Goal: Find specific page/section: Find specific page/section

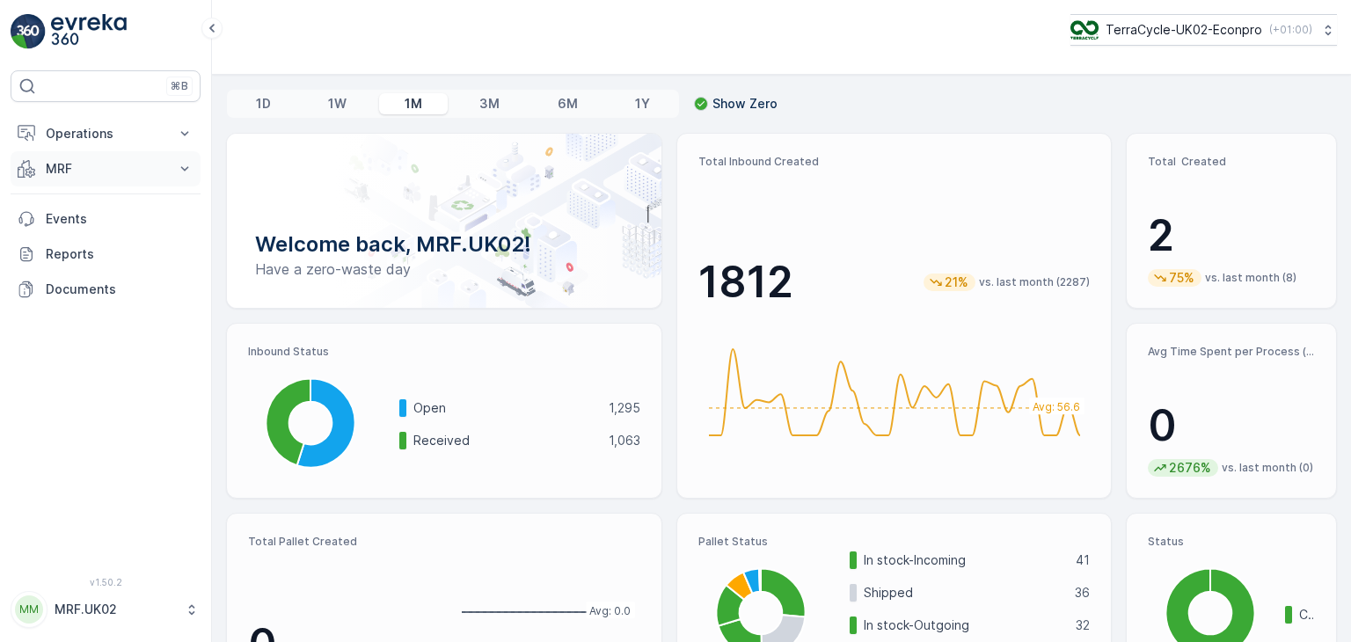
click at [193, 170] on button "MRF" at bounding box center [106, 168] width 190 height 35
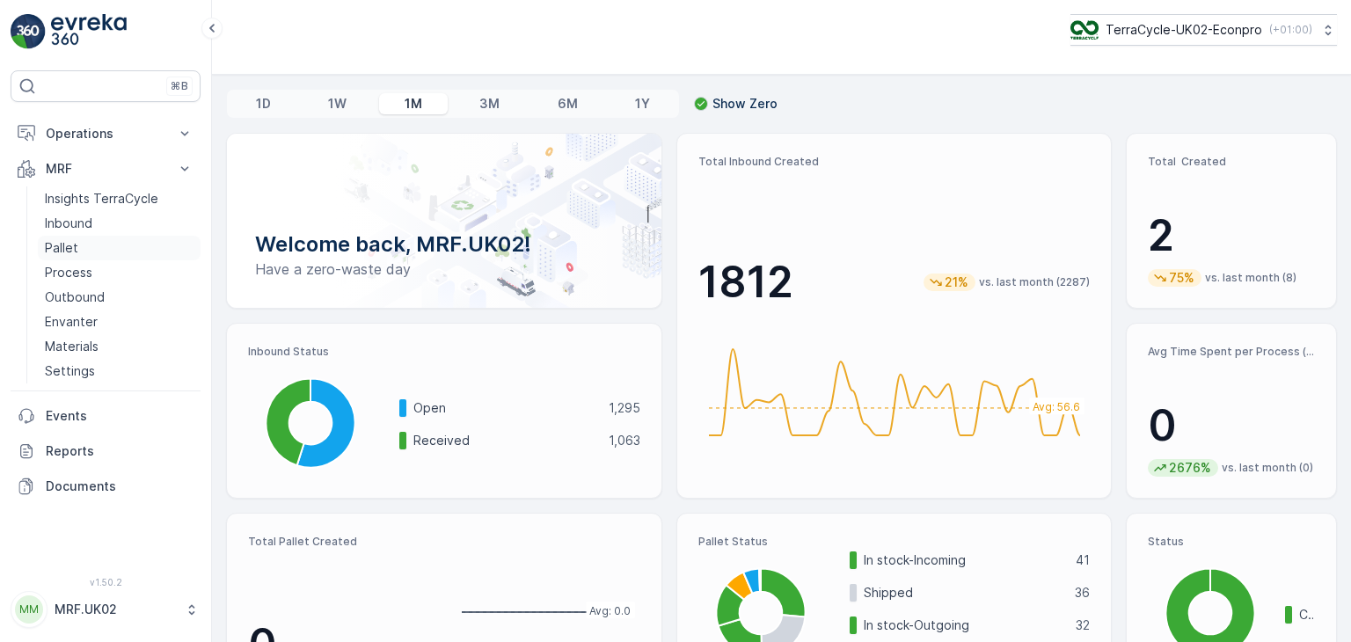
click at [77, 244] on link "Pallet" at bounding box center [119, 248] width 163 height 25
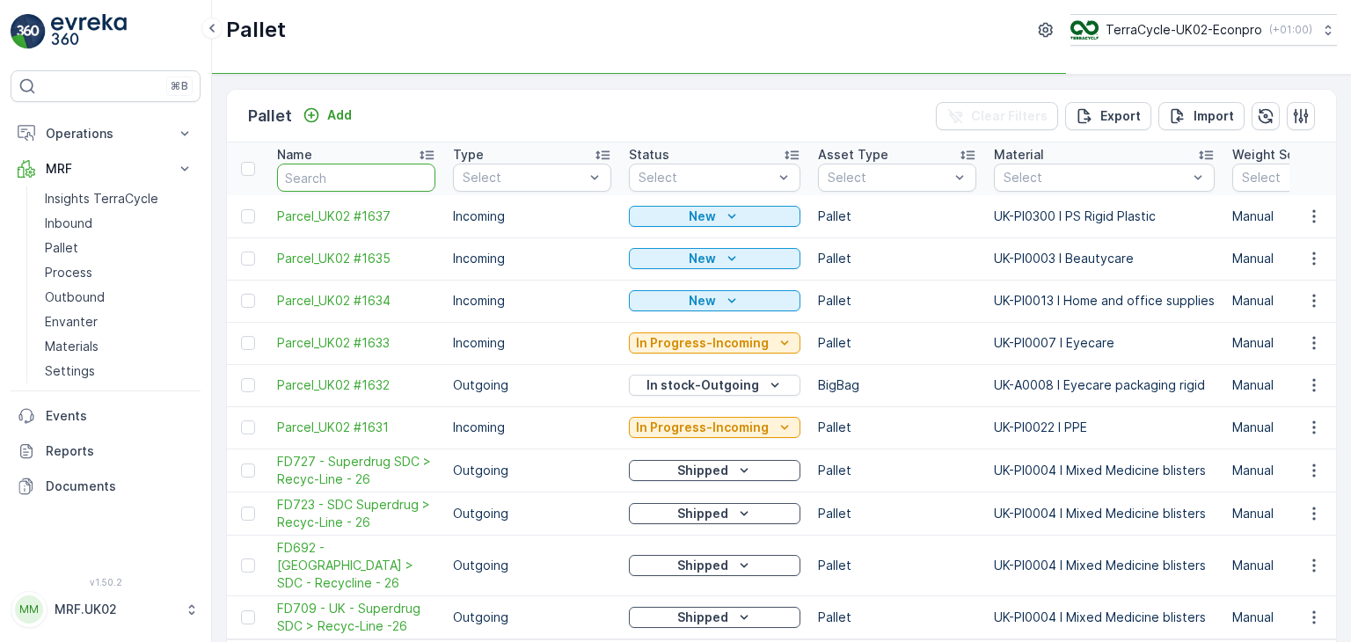
click at [360, 179] on input "text" at bounding box center [356, 178] width 158 height 28
type input "f"
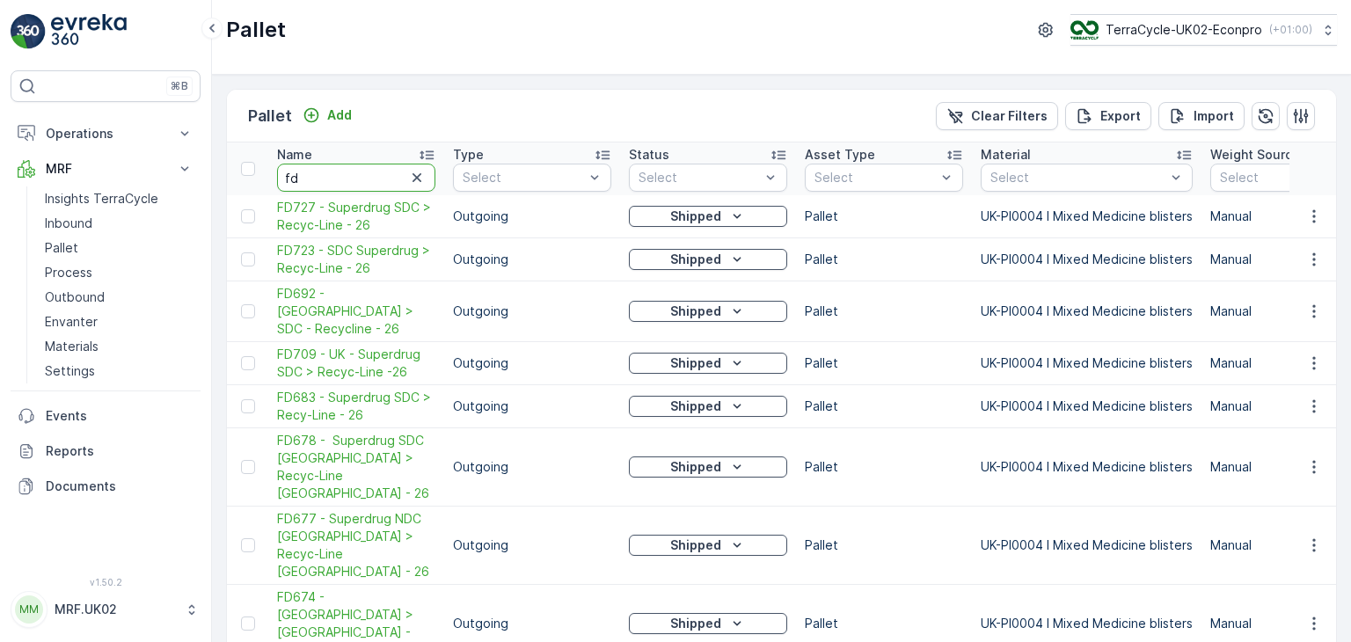
click at [309, 165] on input "fd" at bounding box center [356, 178] width 158 height 28
click at [311, 177] on input "fd" at bounding box center [356, 178] width 158 height 28
type input "fd745"
